Goal: Task Accomplishment & Management: Manage account settings

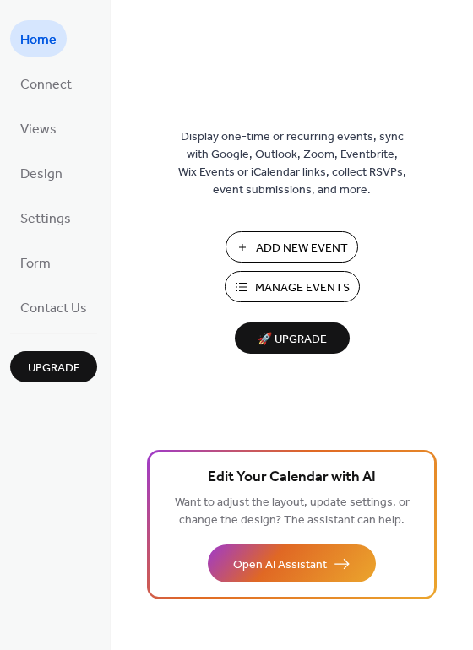
click at [275, 292] on span "Manage Events" at bounding box center [302, 289] width 95 height 18
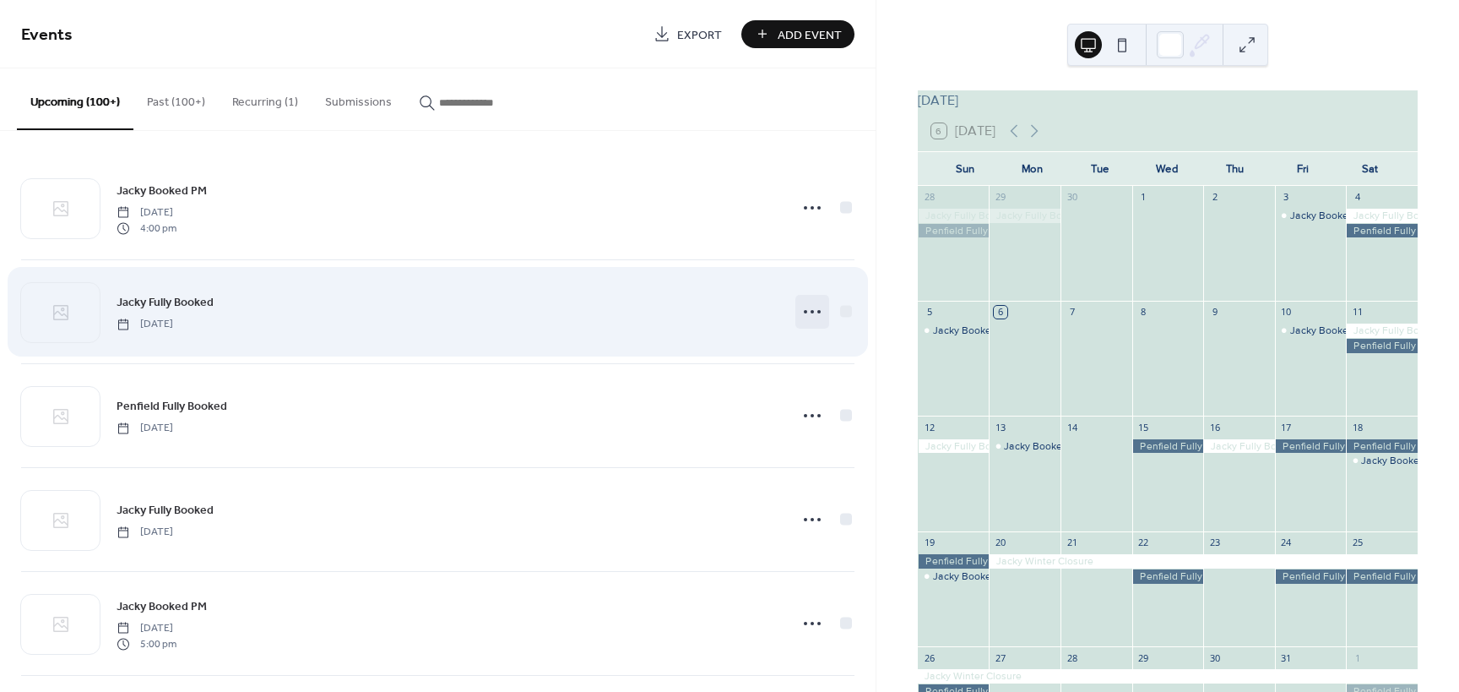
click at [805, 311] on icon at bounding box center [812, 311] width 27 height 27
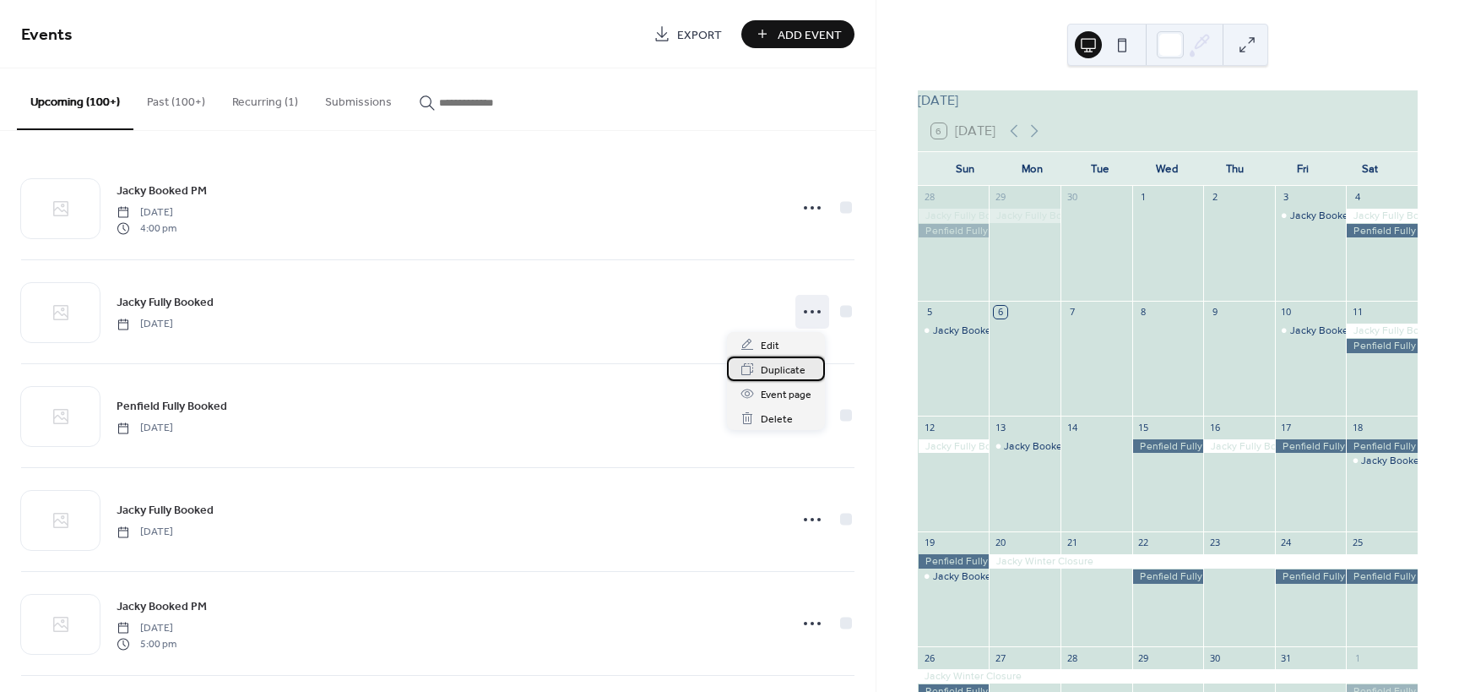
click at [765, 371] on span "Duplicate" at bounding box center [783, 370] width 45 height 18
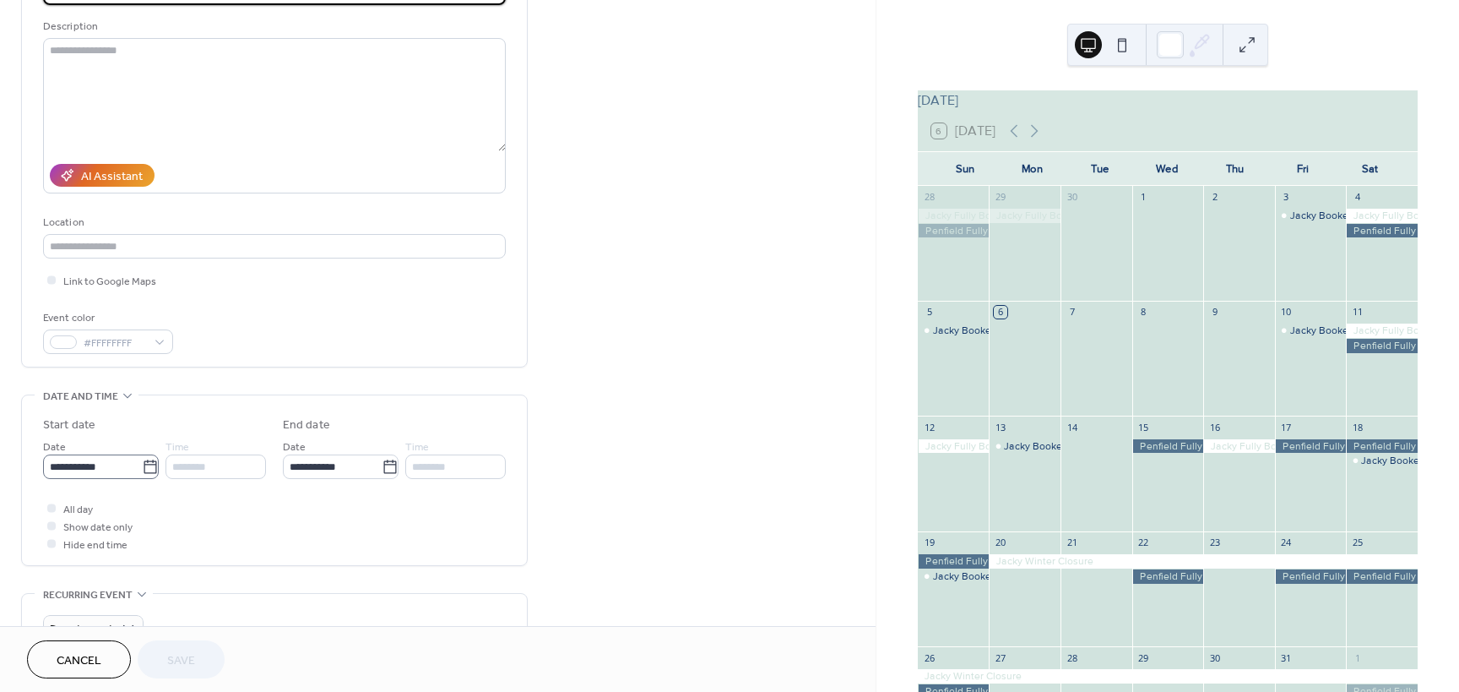
scroll to position [169, 0]
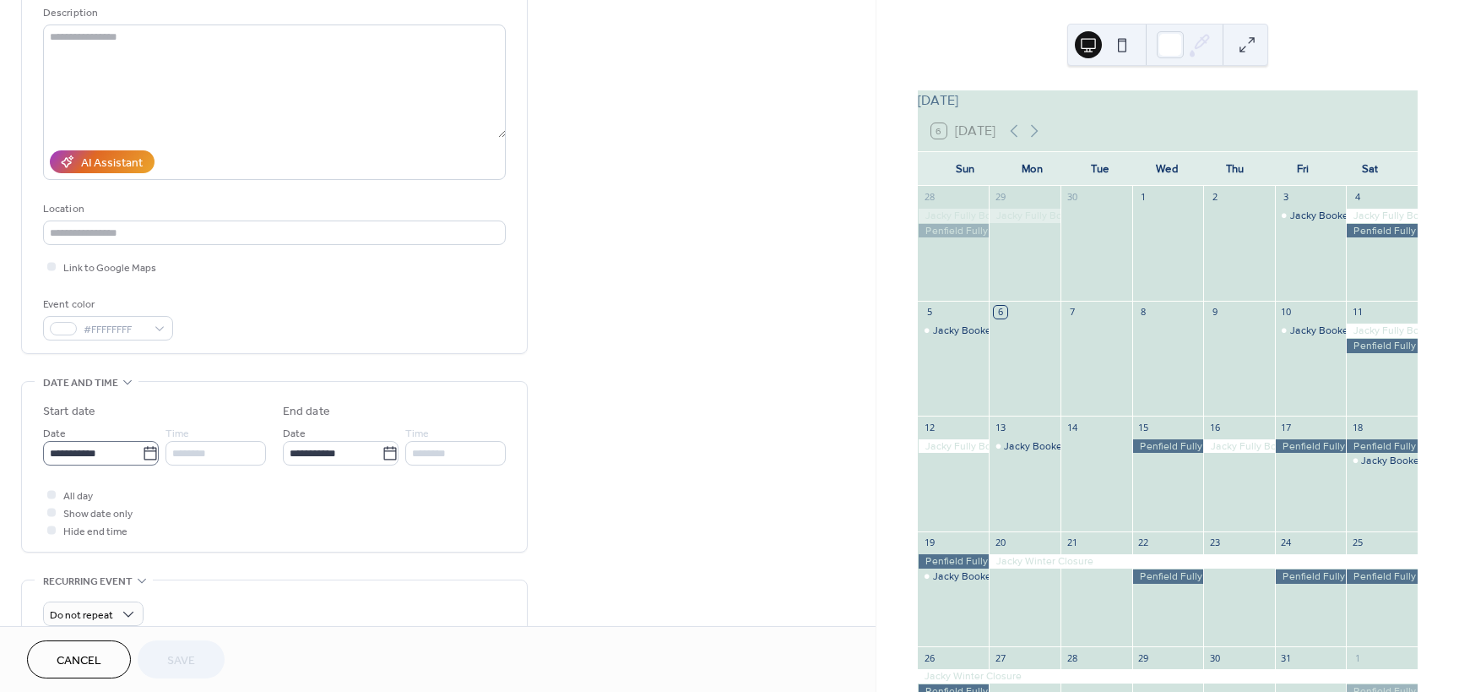
click at [142, 454] on icon at bounding box center [150, 453] width 17 height 17
click at [141, 454] on input "**********" at bounding box center [92, 453] width 99 height 24
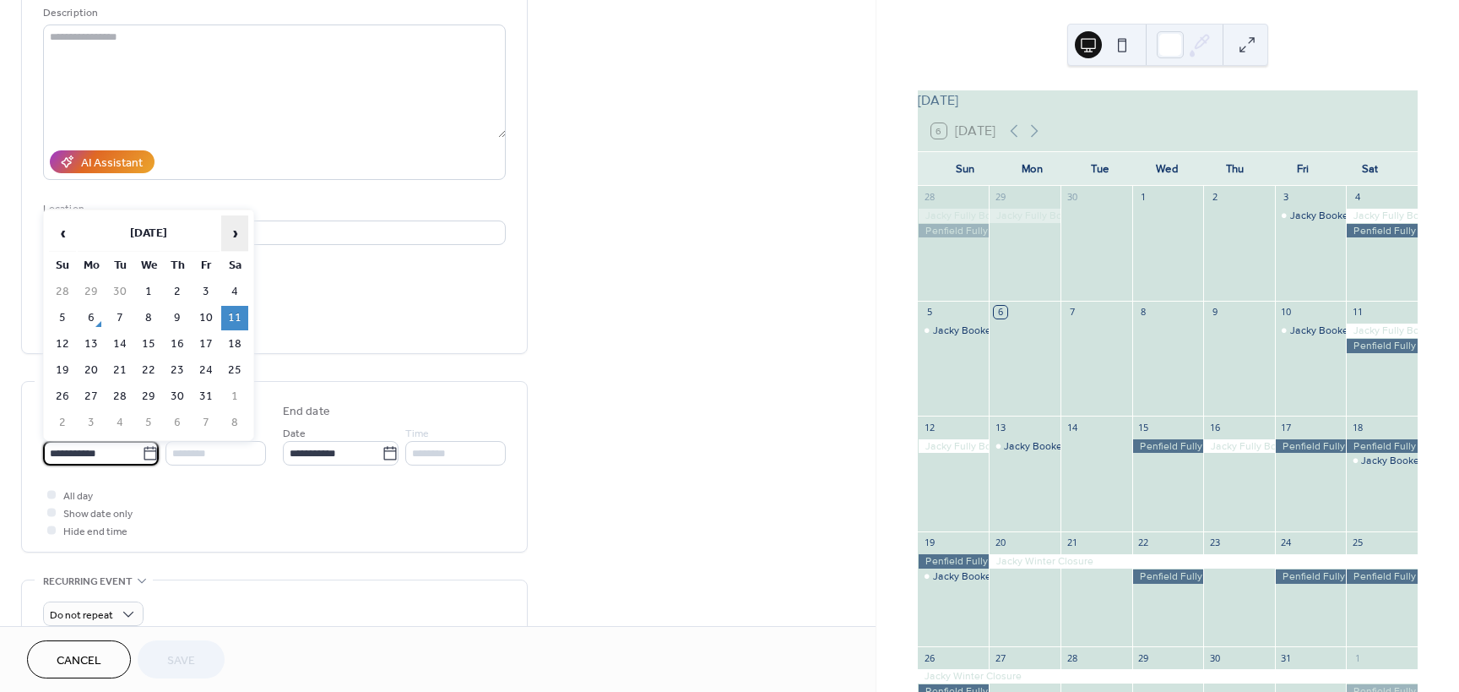
click at [231, 234] on span "›" at bounding box center [234, 233] width 25 height 34
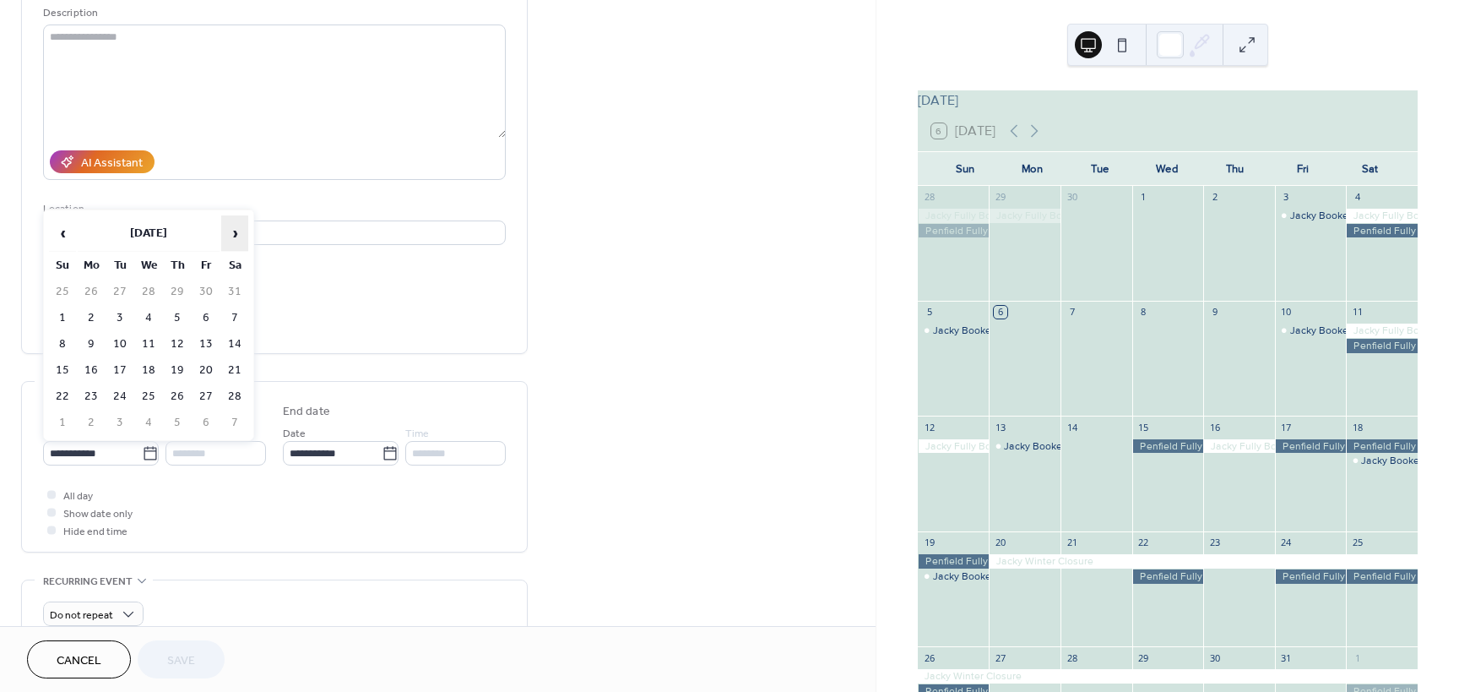
click at [231, 234] on span "›" at bounding box center [234, 233] width 25 height 34
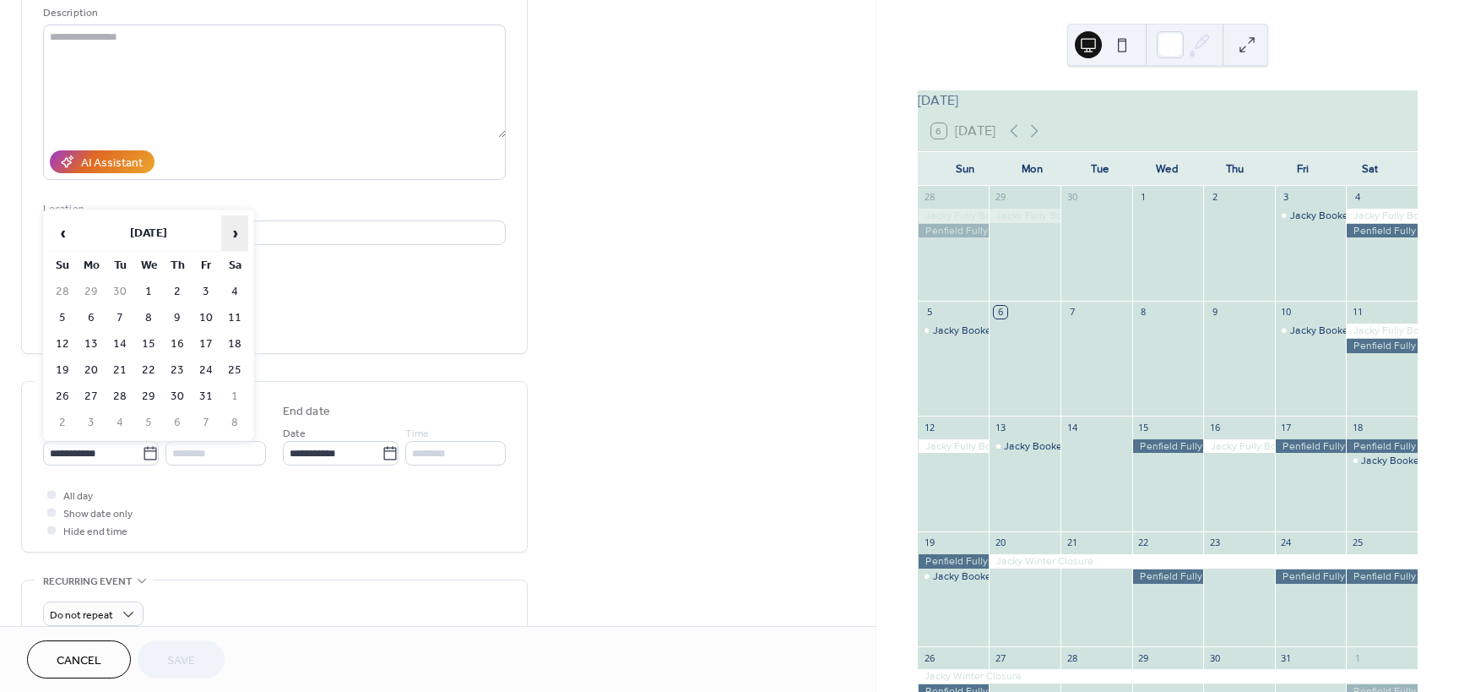
click at [231, 234] on span "›" at bounding box center [234, 233] width 25 height 34
click at [212, 290] on td "2" at bounding box center [206, 292] width 27 height 24
type input "**********"
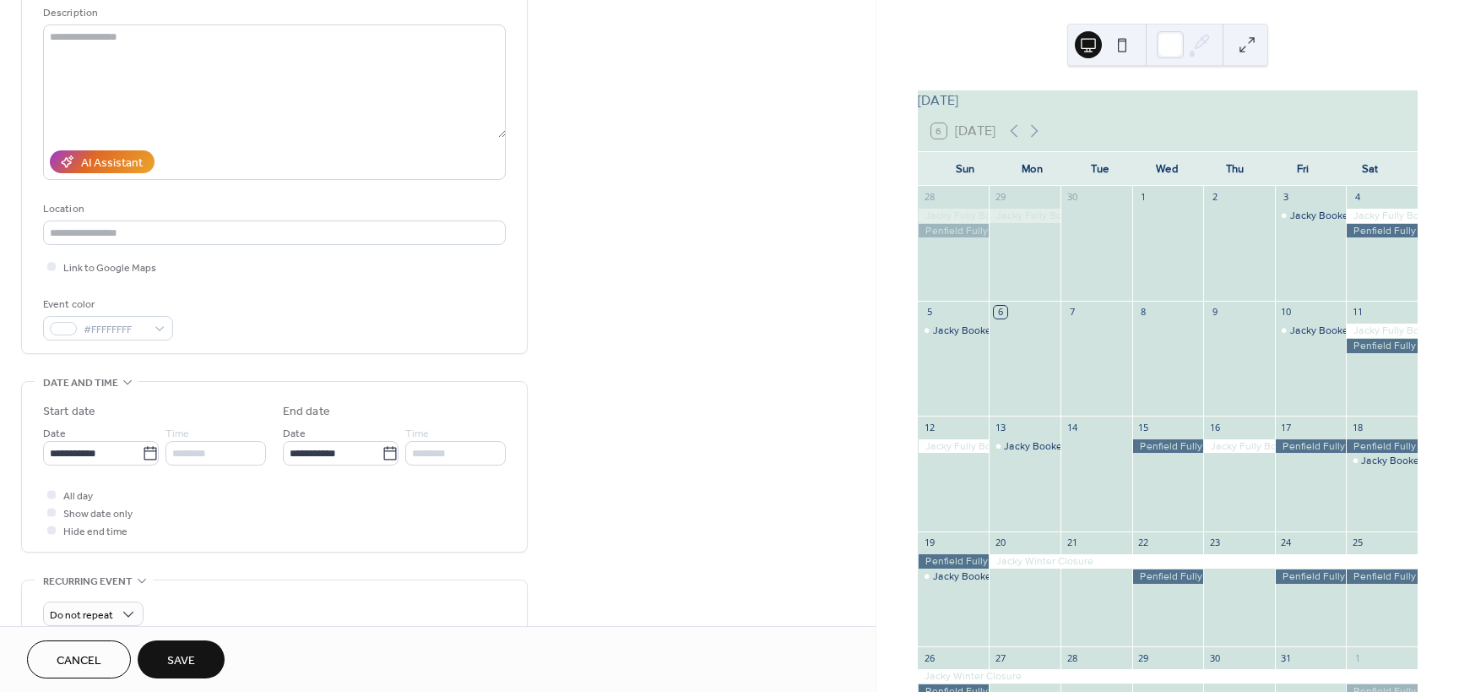
click at [176, 668] on span "Save" at bounding box center [181, 661] width 28 height 18
